Goal: Task Accomplishment & Management: Manage account settings

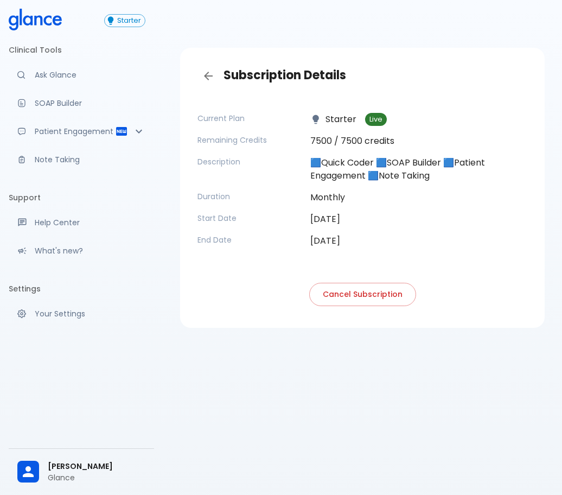
click at [368, 293] on button "Cancel Subscription" at bounding box center [362, 294] width 107 height 23
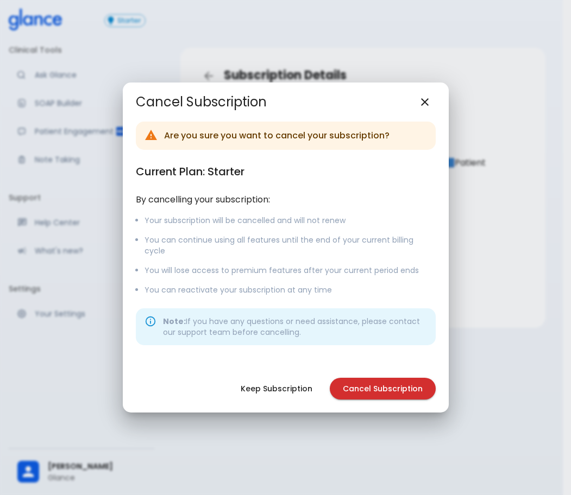
click at [389, 385] on button "Cancel Subscription" at bounding box center [383, 389] width 106 height 22
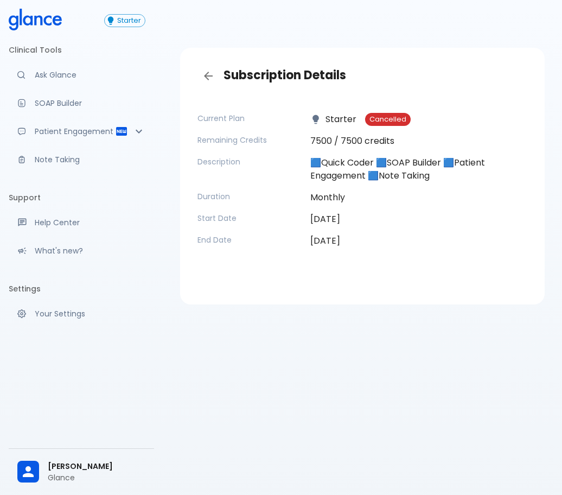
click at [442, 225] on p "[DATE]" at bounding box center [419, 219] width 217 height 13
